Goal: Feedback & Contribution: Leave review/rating

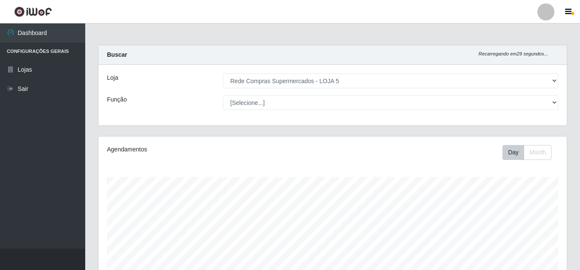
select select "397"
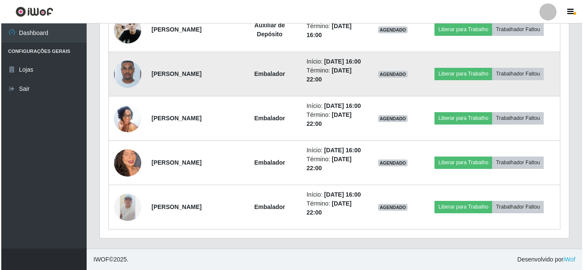
scroll to position [678, 0]
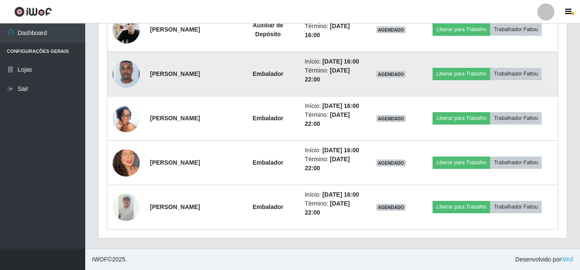
click at [123, 56] on img at bounding box center [126, 74] width 27 height 36
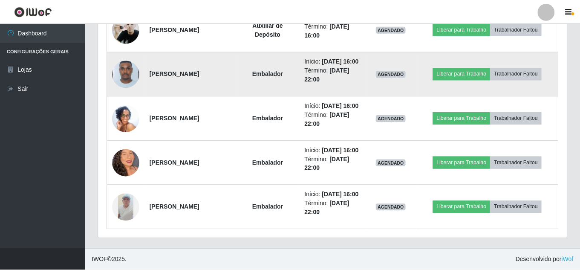
scroll to position [177, 464]
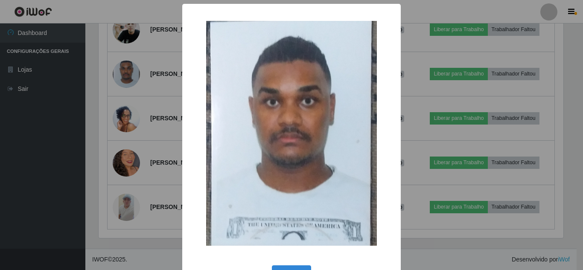
click at [132, 206] on div "× OK Cancel" at bounding box center [291, 135] width 583 height 270
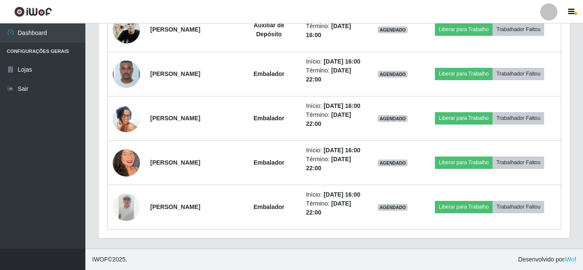
scroll to position [177, 469]
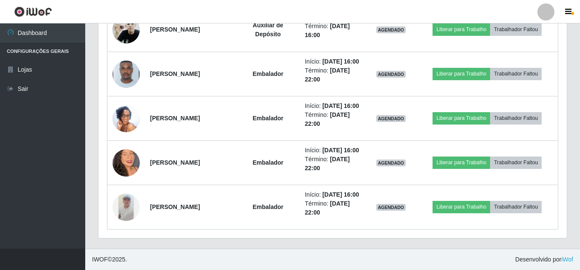
click at [132, 206] on img at bounding box center [126, 207] width 27 height 27
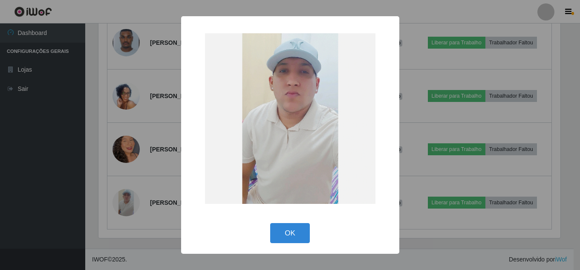
scroll to position [177, 464]
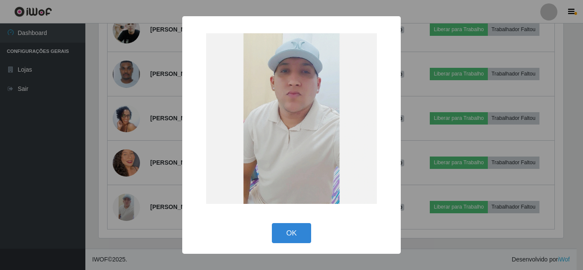
click at [11, 202] on div "× OK Cancel" at bounding box center [291, 135] width 583 height 270
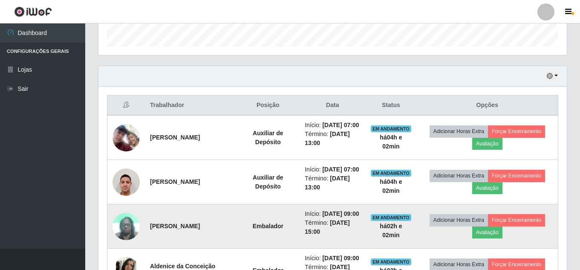
scroll to position [336, 0]
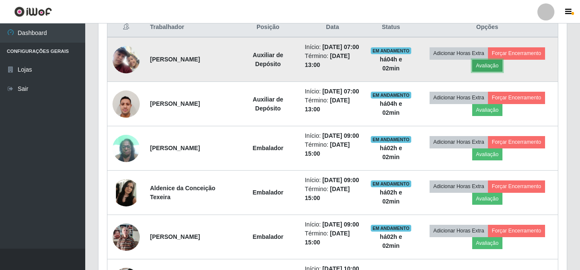
click at [490, 69] on button "Avaliação" at bounding box center [487, 66] width 30 height 12
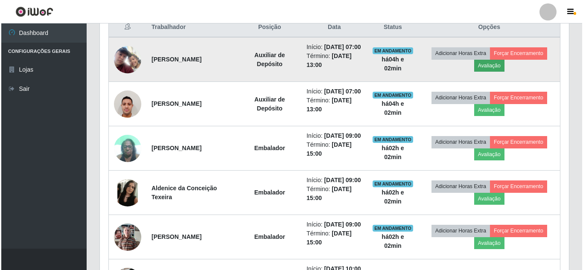
scroll to position [177, 464]
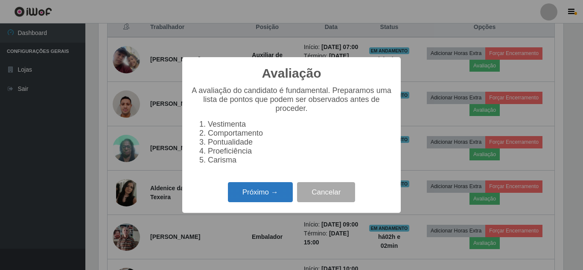
click at [251, 189] on button "Próximo →" at bounding box center [260, 192] width 65 height 20
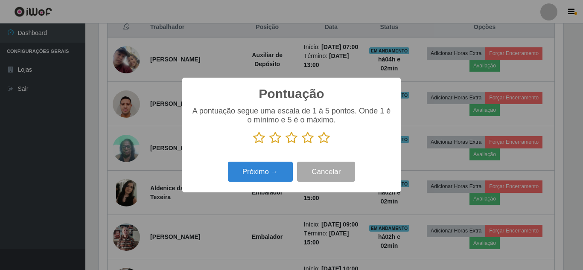
click at [325, 135] on icon at bounding box center [324, 137] width 12 height 13
click at [318, 144] on input "radio" at bounding box center [318, 144] width 0 height 0
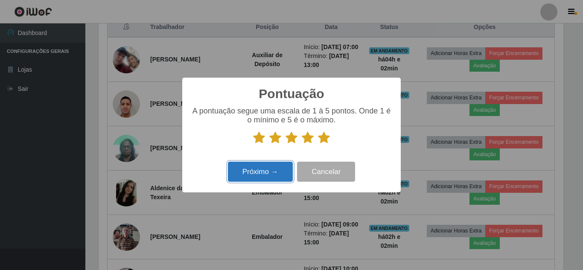
click at [270, 167] on button "Próximo →" at bounding box center [260, 172] width 65 height 20
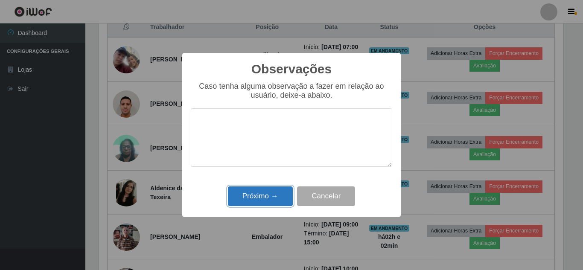
click at [270, 197] on button "Próximo →" at bounding box center [260, 196] width 65 height 20
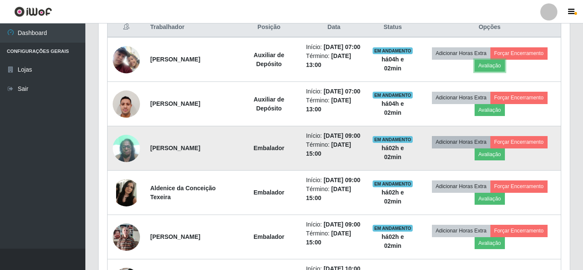
scroll to position [177, 469]
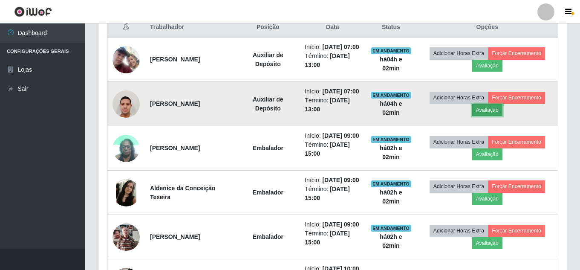
click at [493, 116] on button "Avaliação" at bounding box center [487, 110] width 30 height 12
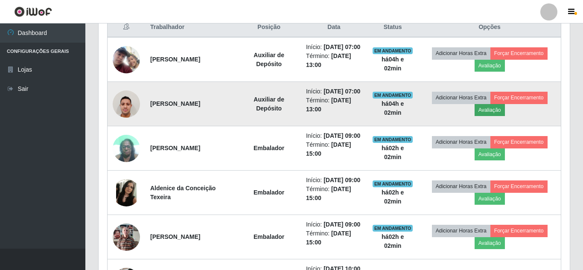
scroll to position [177, 464]
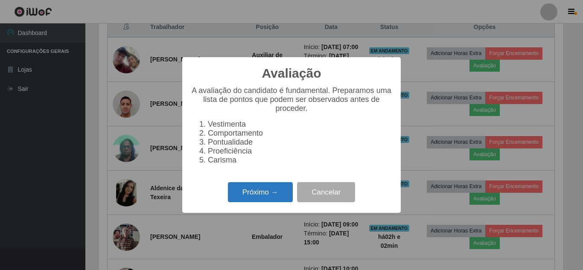
click at [271, 194] on button "Próximo →" at bounding box center [260, 192] width 65 height 20
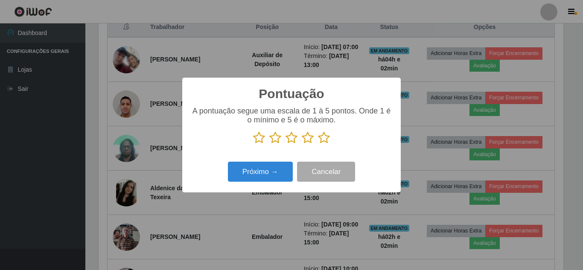
click at [326, 140] on icon at bounding box center [324, 137] width 12 height 13
click at [318, 144] on input "radio" at bounding box center [318, 144] width 0 height 0
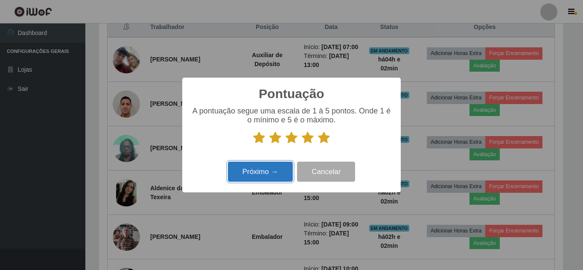
click at [272, 170] on button "Próximo →" at bounding box center [260, 172] width 65 height 20
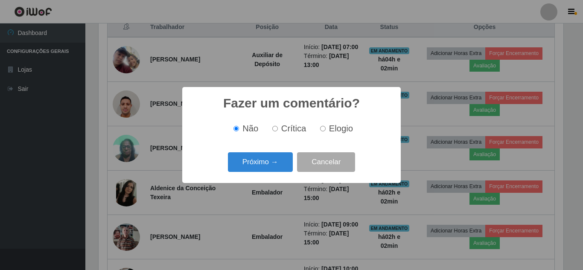
click at [270, 167] on button "Próximo →" at bounding box center [260, 162] width 65 height 20
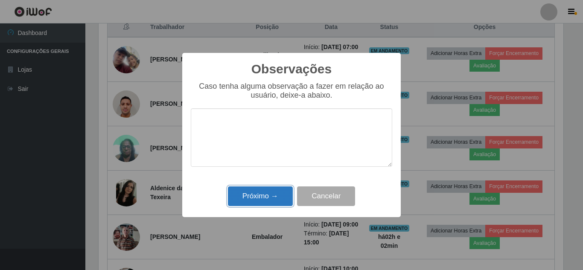
click at [268, 194] on button "Próximo →" at bounding box center [260, 196] width 65 height 20
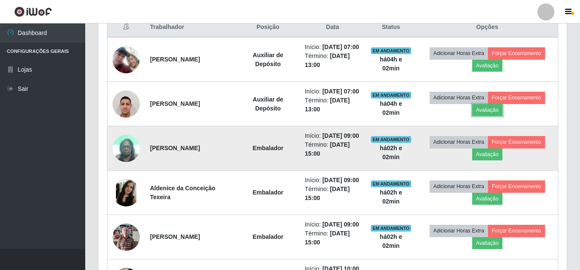
scroll to position [379, 0]
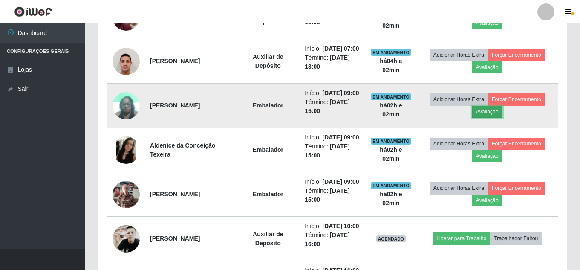
click at [495, 118] on button "Avaliação" at bounding box center [487, 112] width 30 height 12
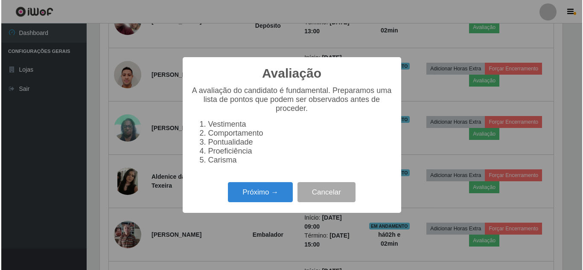
scroll to position [177, 464]
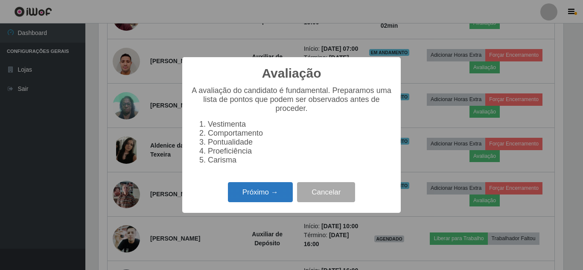
click at [260, 193] on button "Próximo →" at bounding box center [260, 192] width 65 height 20
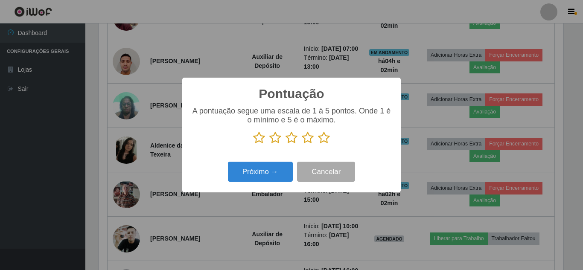
click at [320, 135] on icon at bounding box center [324, 137] width 12 height 13
click at [318, 144] on input "radio" at bounding box center [318, 144] width 0 height 0
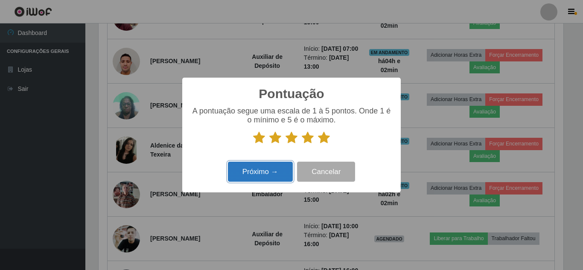
click at [272, 166] on button "Próximo →" at bounding box center [260, 172] width 65 height 20
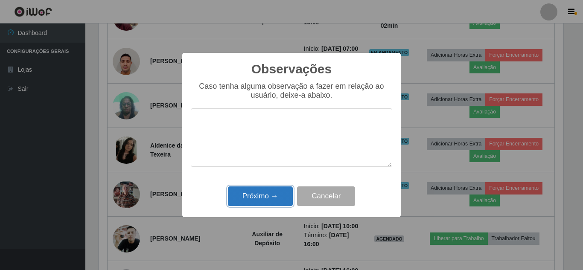
drag, startPoint x: 267, startPoint y: 188, endPoint x: 264, endPoint y: 193, distance: 5.6
click at [265, 192] on button "Próximo →" at bounding box center [260, 196] width 65 height 20
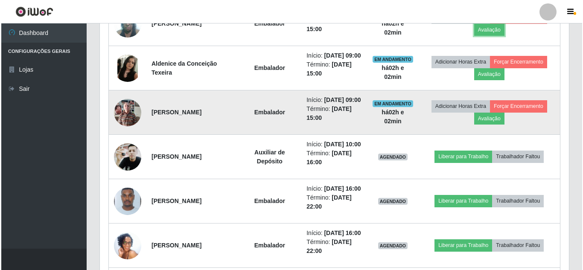
scroll to position [464, 0]
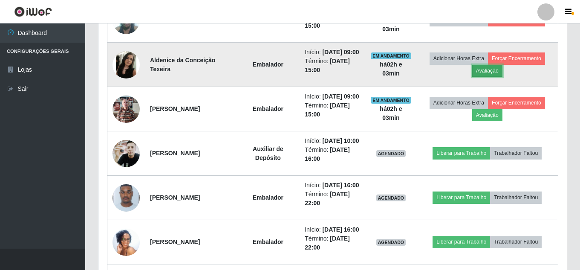
click at [484, 77] on button "Avaliação" at bounding box center [487, 71] width 30 height 12
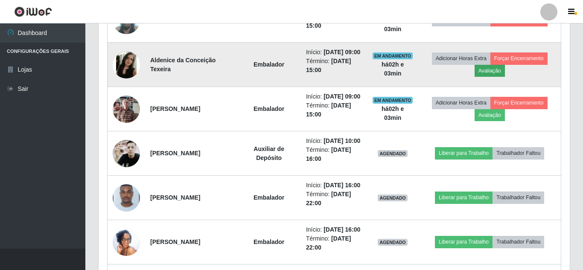
scroll to position [177, 464]
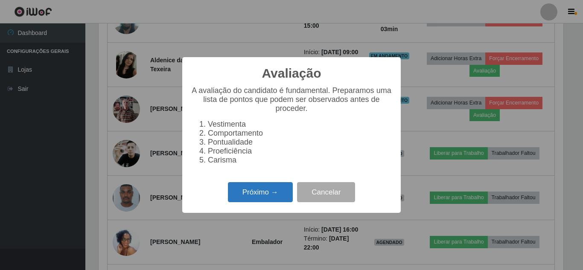
click at [259, 197] on button "Próximo →" at bounding box center [260, 192] width 65 height 20
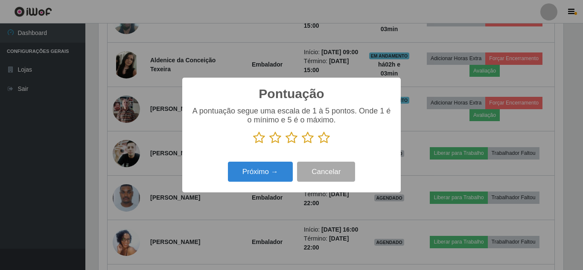
scroll to position [426261, 425974]
click at [324, 139] on icon at bounding box center [324, 137] width 12 height 13
click at [318, 144] on input "radio" at bounding box center [318, 144] width 0 height 0
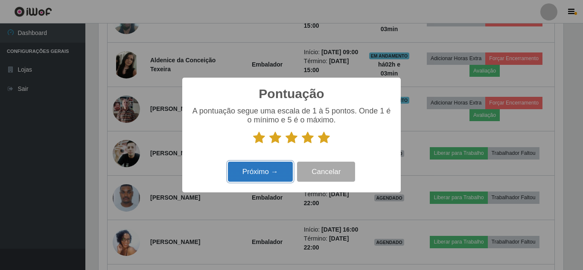
click at [277, 166] on button "Próximo →" at bounding box center [260, 172] width 65 height 20
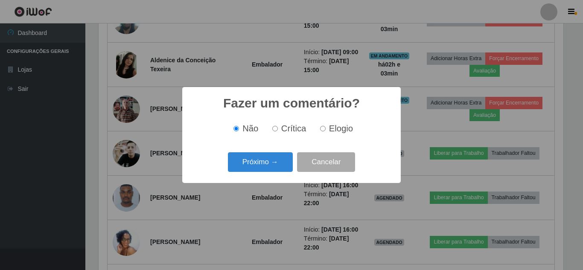
click at [277, 166] on button "Próximo →" at bounding box center [260, 162] width 65 height 20
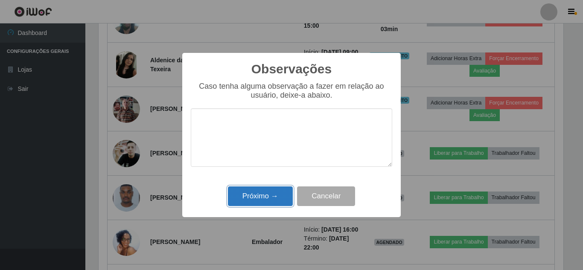
click at [260, 197] on button "Próximo →" at bounding box center [260, 196] width 65 height 20
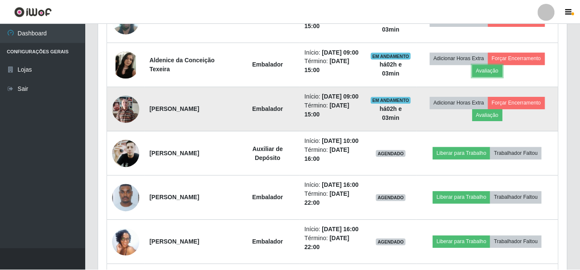
scroll to position [177, 469]
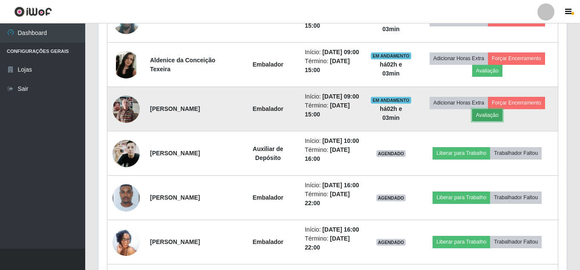
click at [485, 121] on button "Avaliação" at bounding box center [487, 115] width 30 height 12
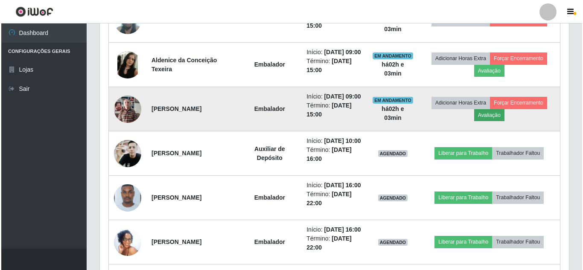
scroll to position [177, 464]
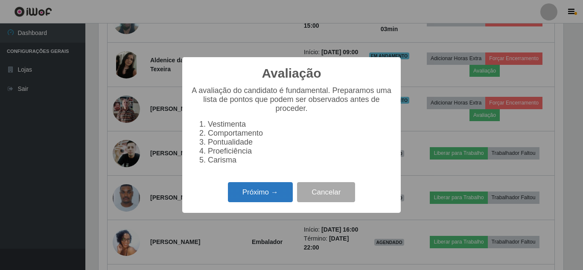
click at [255, 193] on button "Próximo →" at bounding box center [260, 192] width 65 height 20
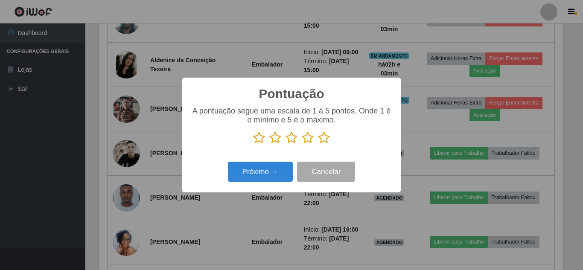
click at [324, 142] on icon at bounding box center [324, 137] width 12 height 13
click at [318, 144] on input "radio" at bounding box center [318, 144] width 0 height 0
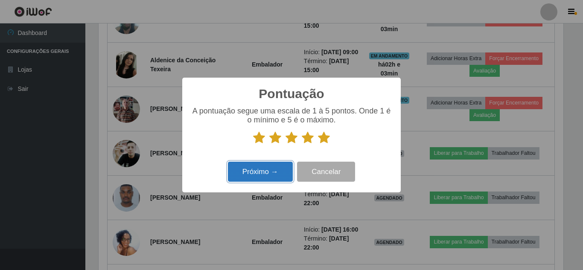
click at [286, 168] on button "Próximo →" at bounding box center [260, 172] width 65 height 20
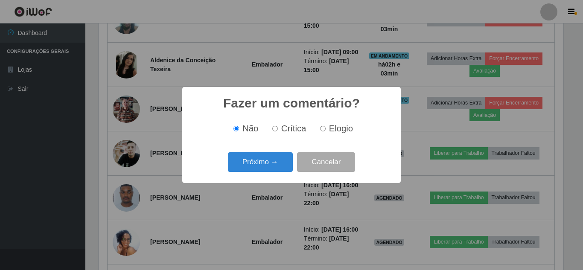
click at [286, 168] on button "Próximo →" at bounding box center [260, 162] width 65 height 20
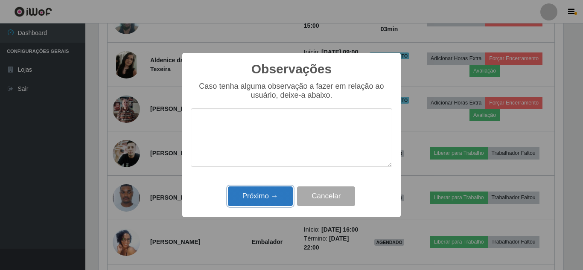
click at [272, 192] on button "Próximo →" at bounding box center [260, 196] width 65 height 20
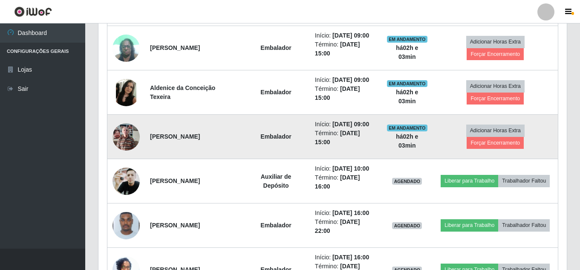
scroll to position [433, 0]
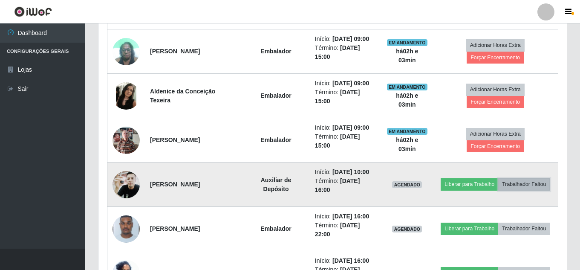
click at [499, 190] on button "Trabalhador Faltou" at bounding box center [525, 184] width 52 height 12
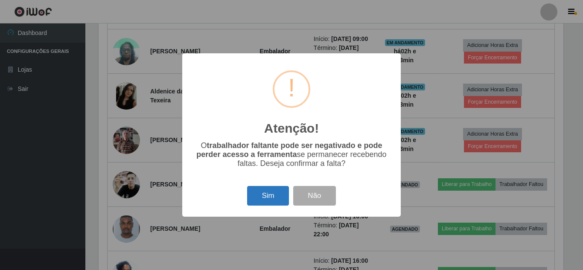
click at [274, 192] on button "Sim" at bounding box center [267, 196] width 41 height 20
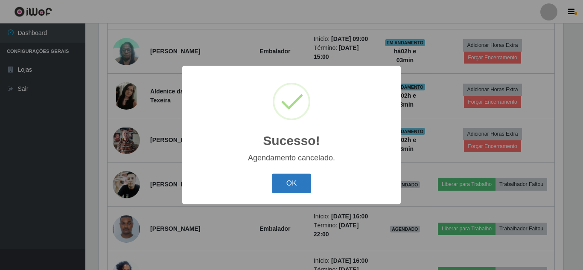
click at [290, 185] on button "OK" at bounding box center [292, 184] width 40 height 20
